Goal: Transaction & Acquisition: Purchase product/service

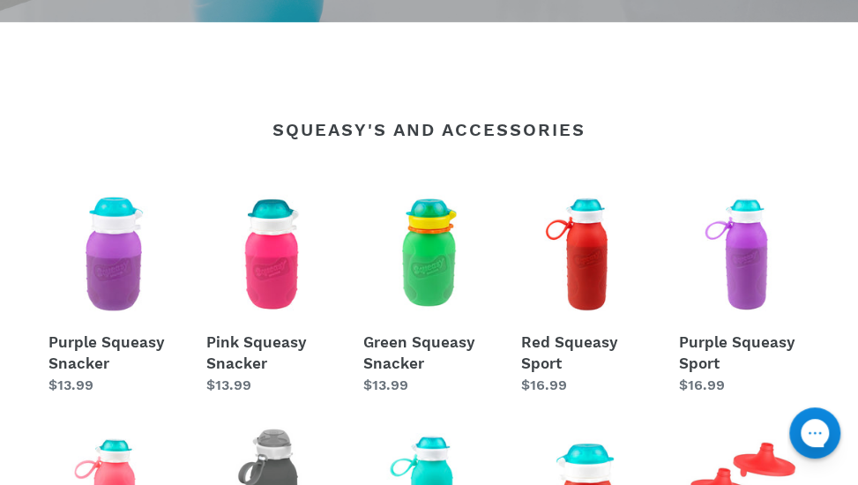
scroll to position [482, 0]
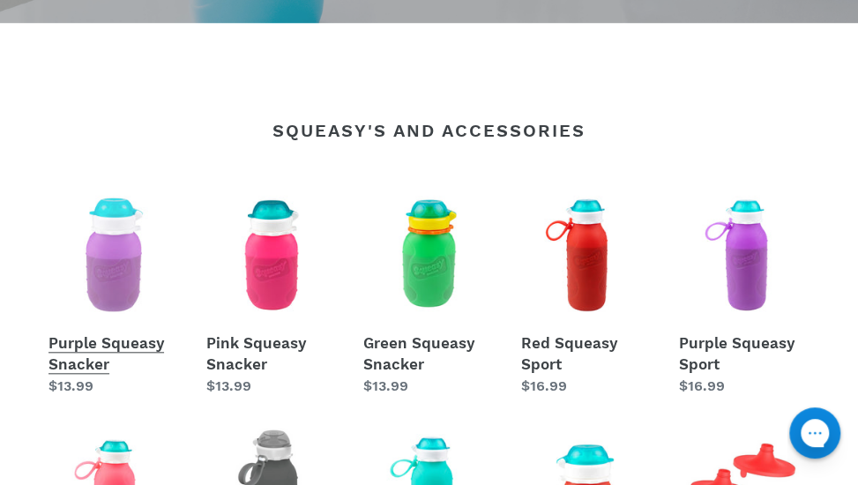
click at [113, 261] on link "Purple Squeasy Snacker" at bounding box center [113, 294] width 131 height 208
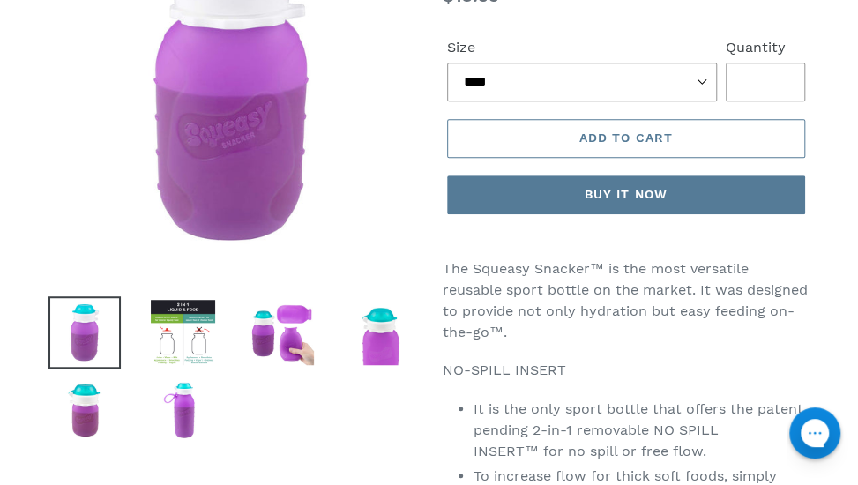
scroll to position [376, 0]
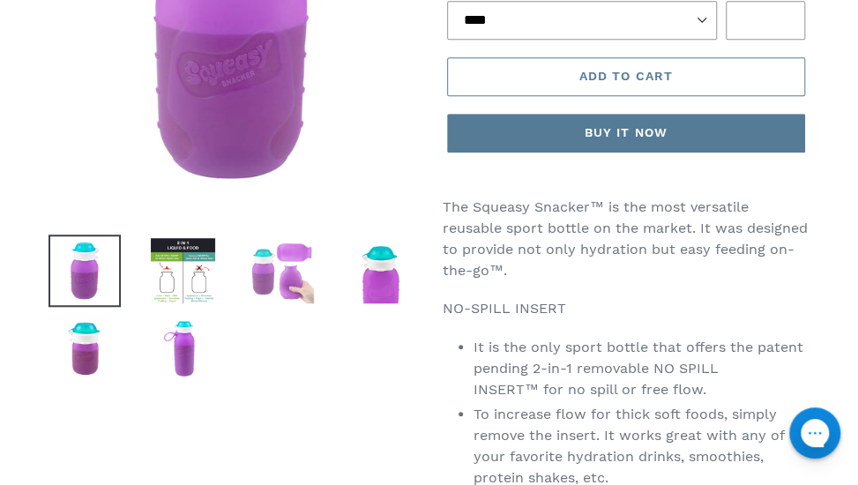
click at [269, 271] on img at bounding box center [281, 271] width 72 height 72
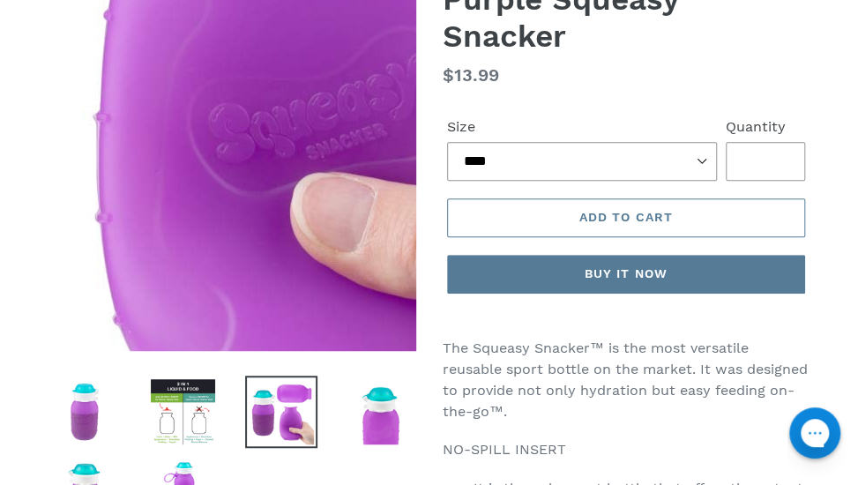
scroll to position [232, 0]
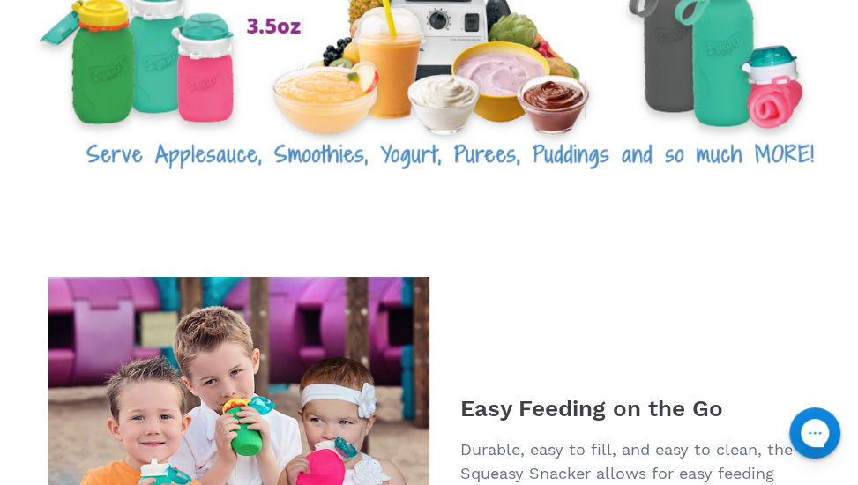
scroll to position [2978, 0]
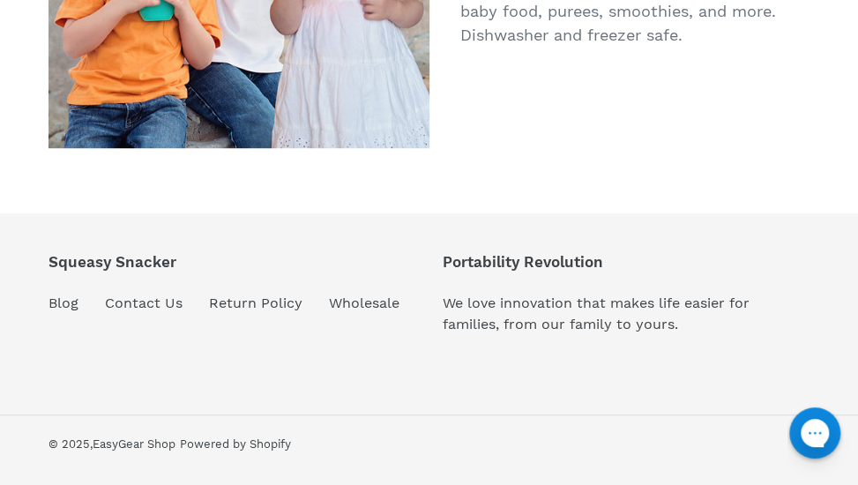
click at [280, 403] on footer "Squeasy Snacker Blog Contact Us Return Policy Wholesale Portability Revolution …" at bounding box center [429, 349] width 858 height 272
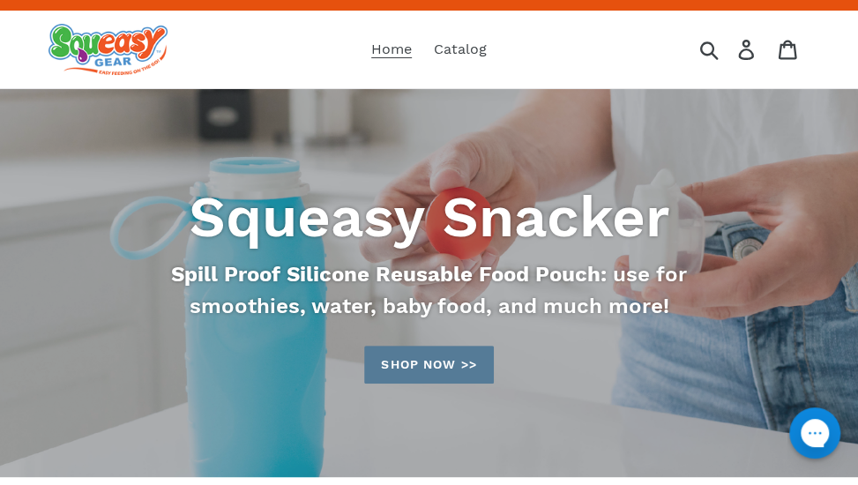
scroll to position [0, 0]
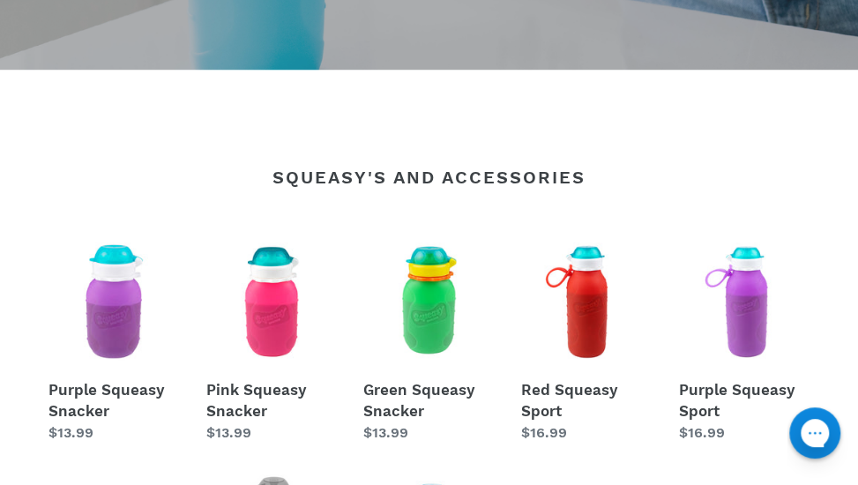
scroll to position [442, 0]
